Goal: Information Seeking & Learning: Stay updated

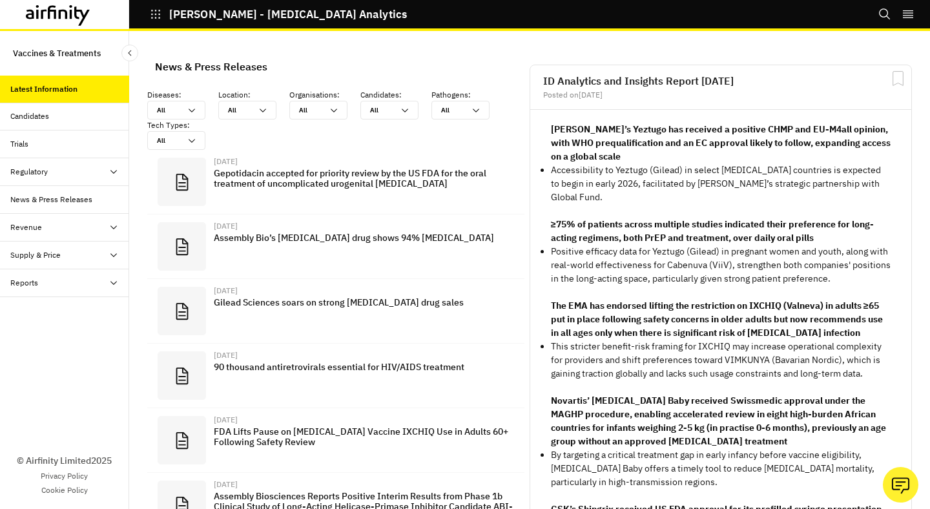
scroll to position [865, 388]
click at [69, 135] on div "Trials" at bounding box center [64, 144] width 129 height 28
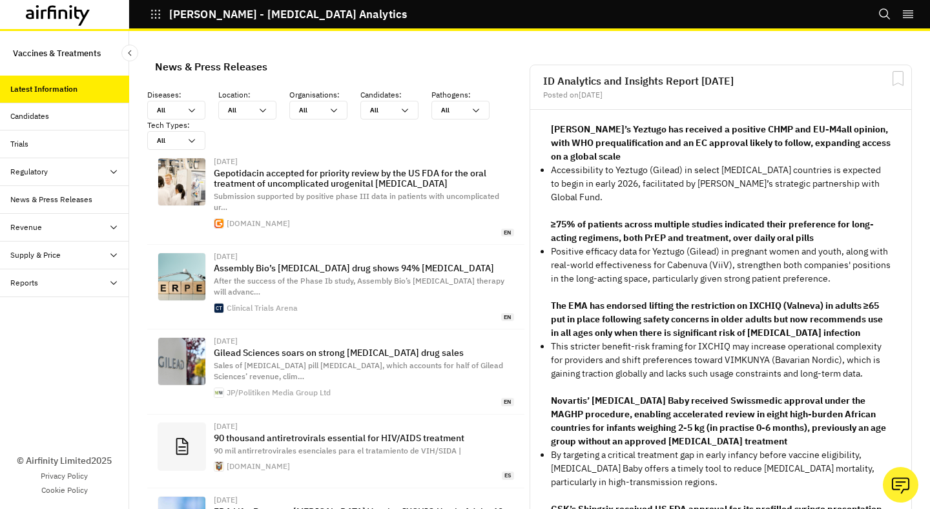
scroll to position [955, 388]
click at [62, 0] on div at bounding box center [64, 14] width 129 height 29
click at [62, 5] on icon at bounding box center [58, 15] width 65 height 21
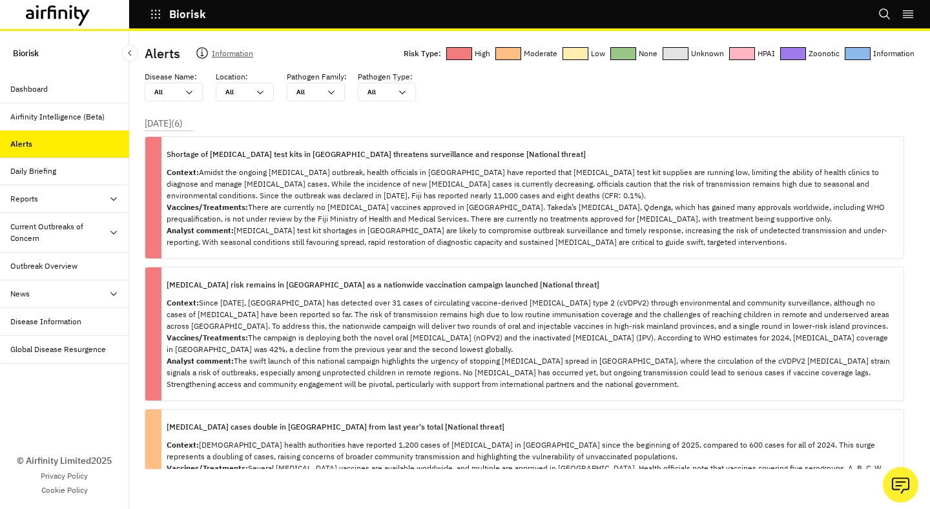
click at [99, 178] on div "Daily Briefing" at bounding box center [64, 172] width 129 height 28
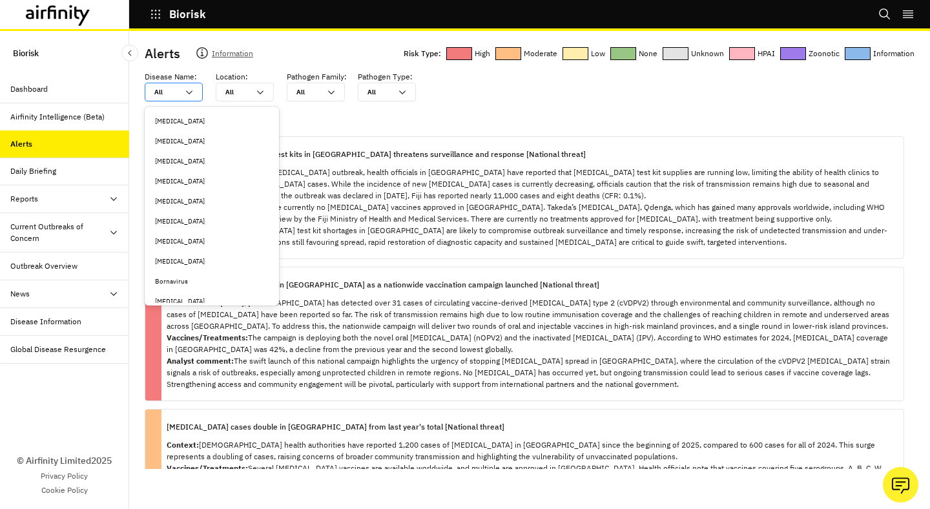
scroll to position [770, 0]
click at [198, 275] on div "[MEDICAL_DATA]" at bounding box center [212, 273] width 114 height 10
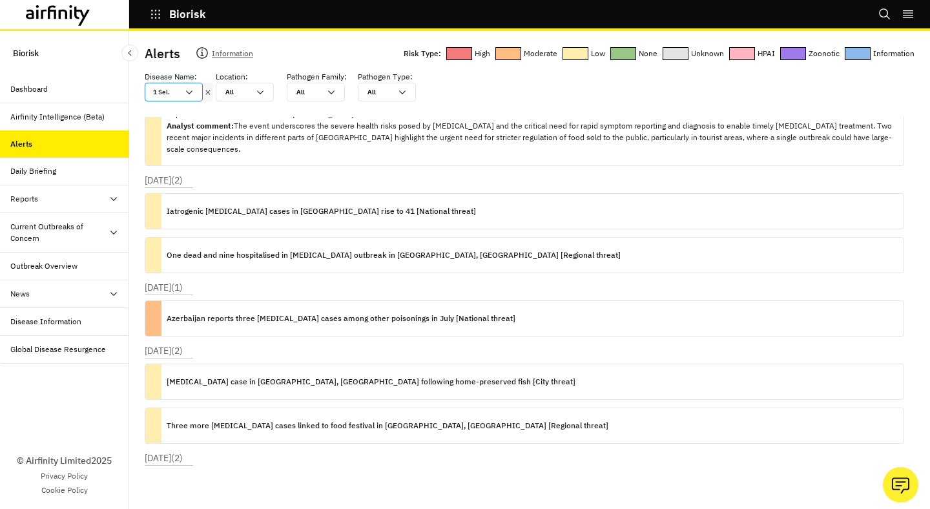
scroll to position [141, 0]
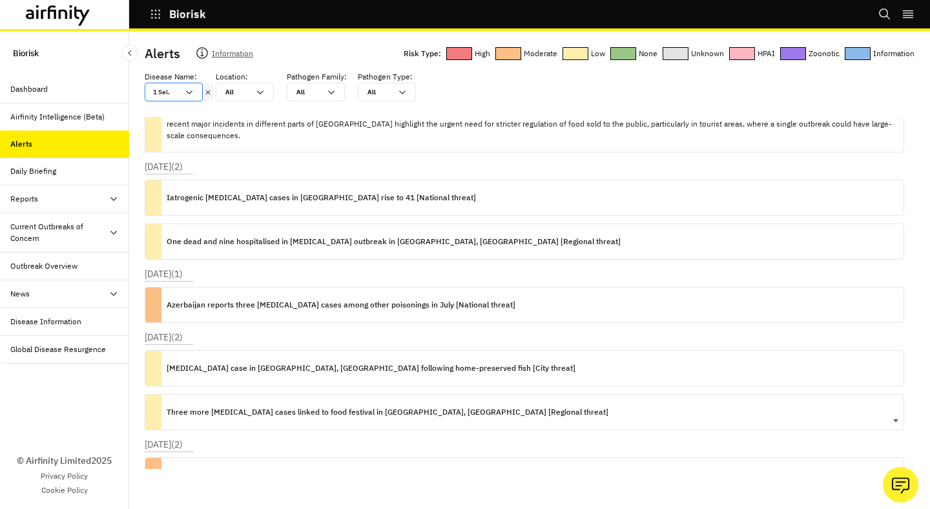
click at [326, 405] on p "Three more [MEDICAL_DATA] cases linked to food festival in [GEOGRAPHIC_DATA], […" at bounding box center [388, 412] width 442 height 14
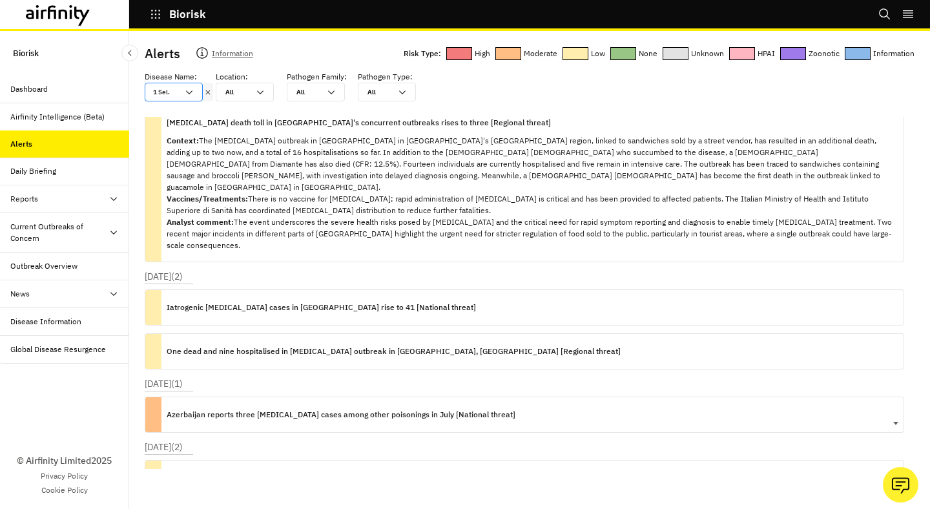
scroll to position [0, 0]
